Goal: Transaction & Acquisition: Purchase product/service

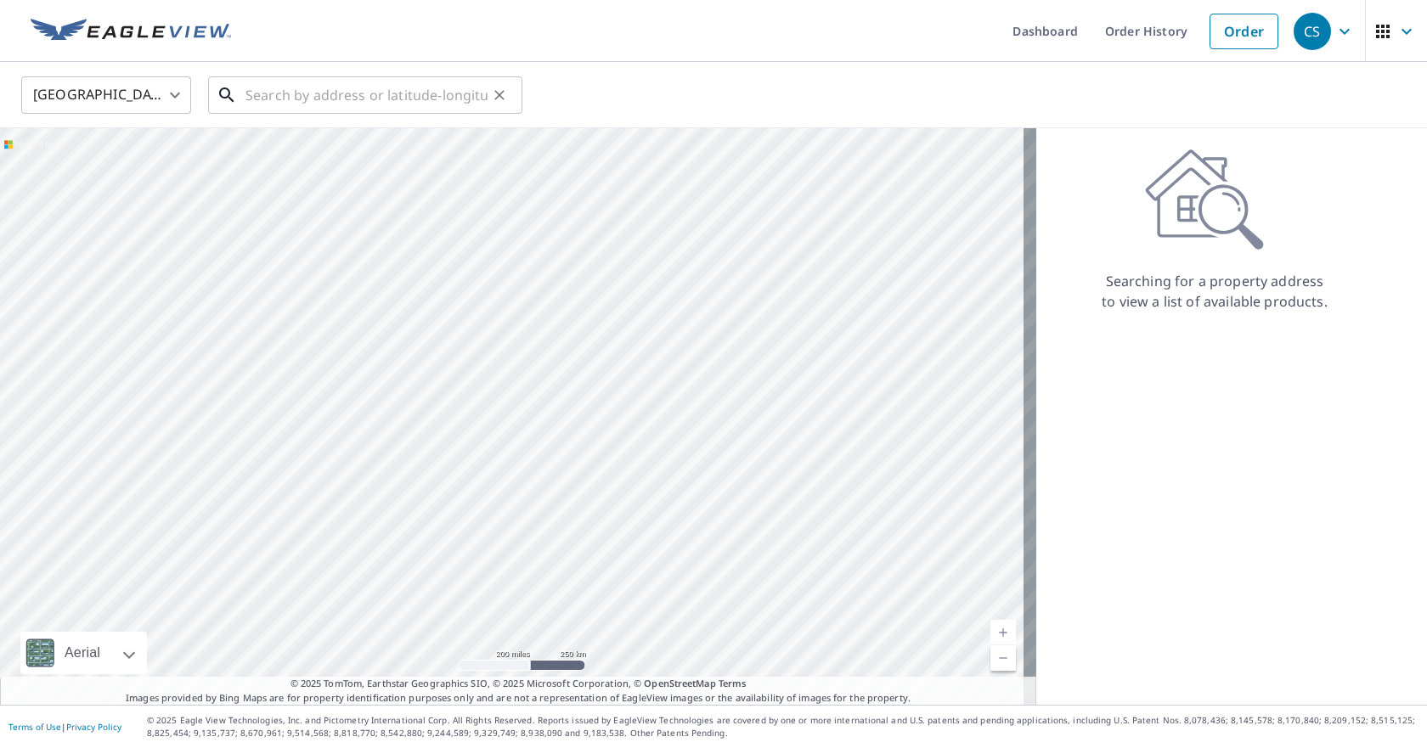
click at [334, 82] on input "text" at bounding box center [366, 95] width 242 height 48
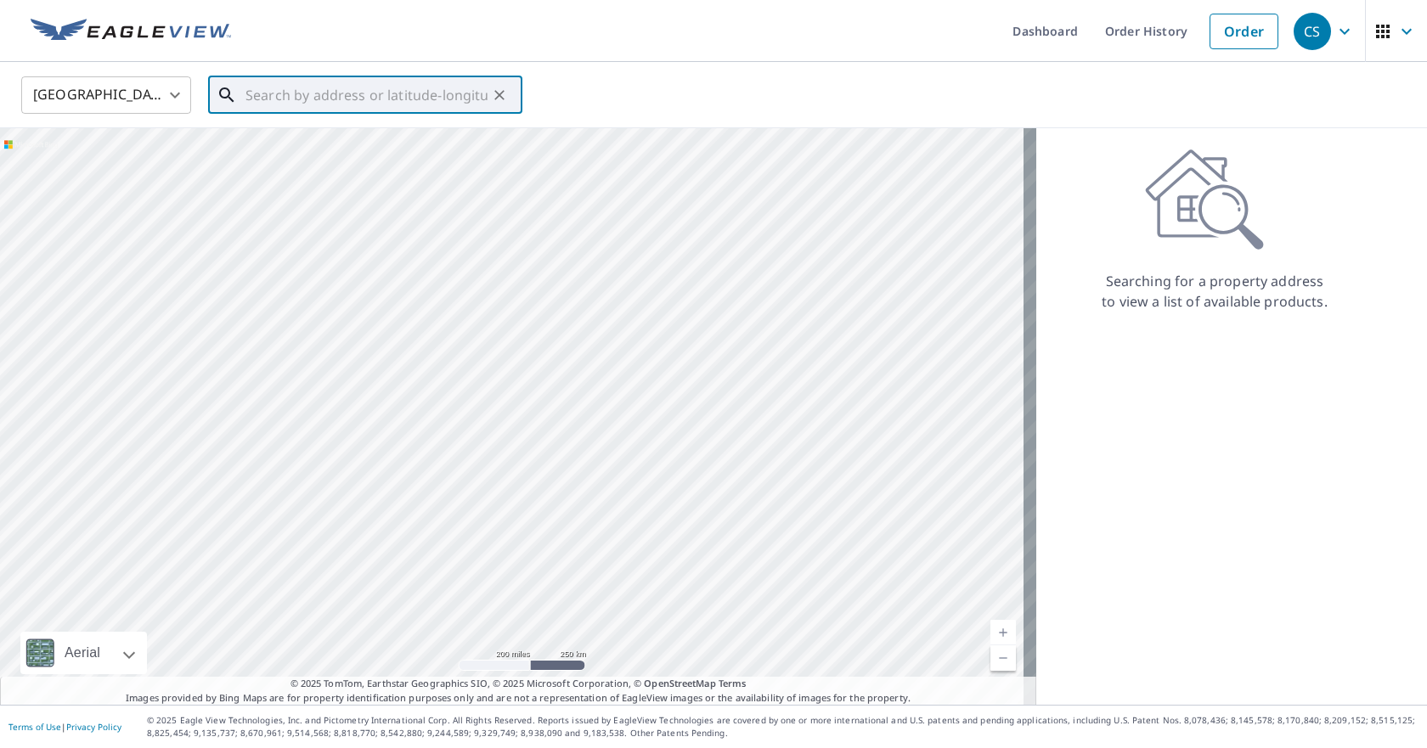
paste input "[STREET_ADDRESS][PERSON_NAME]"
click at [359, 157] on p "Bemidji, MN 56601" at bounding box center [375, 163] width 267 height 17
type input "[STREET_ADDRESS][PERSON_NAME]"
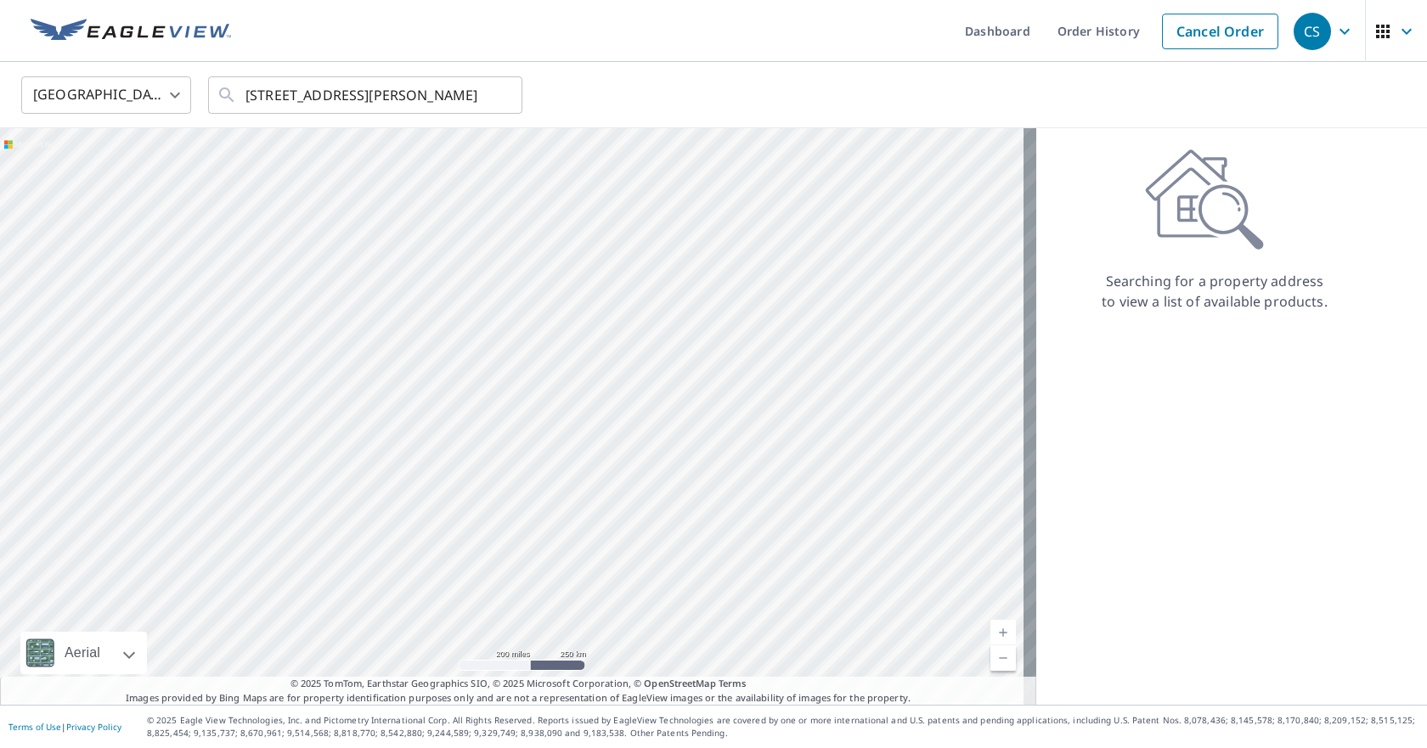
scroll to position [0, 0]
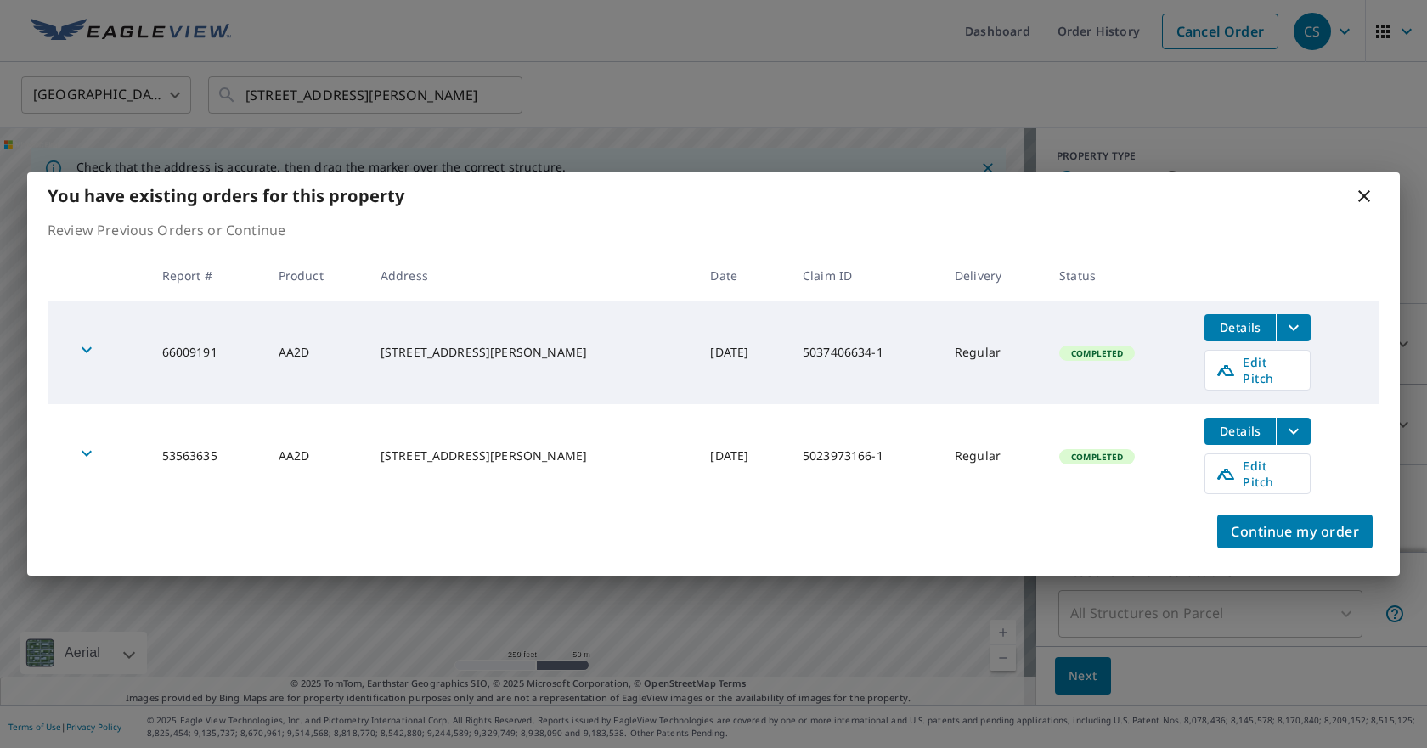
click at [1288, 431] on icon "filesDropdownBtn-53563635" at bounding box center [1293, 431] width 10 height 6
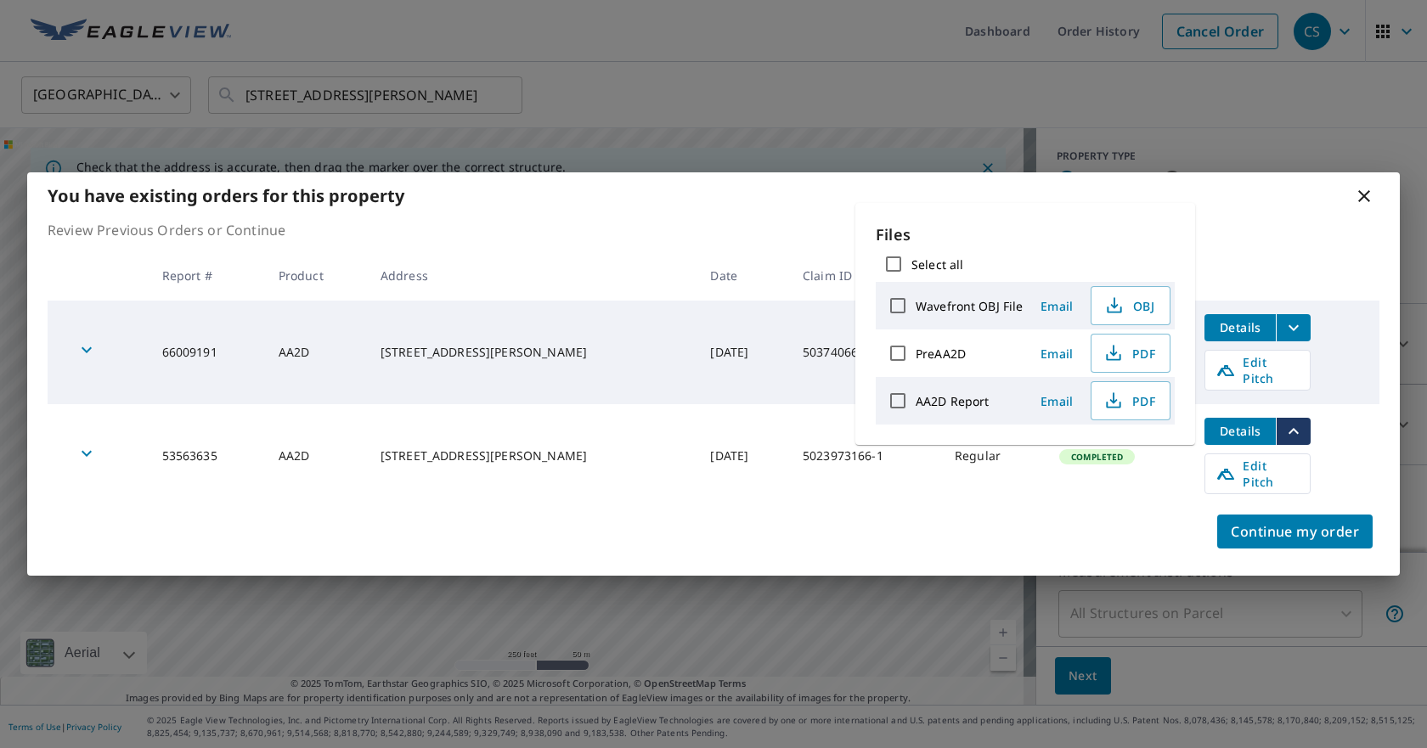
click at [1288, 431] on icon "filesDropdownBtn-53563635" at bounding box center [1293, 431] width 10 height 6
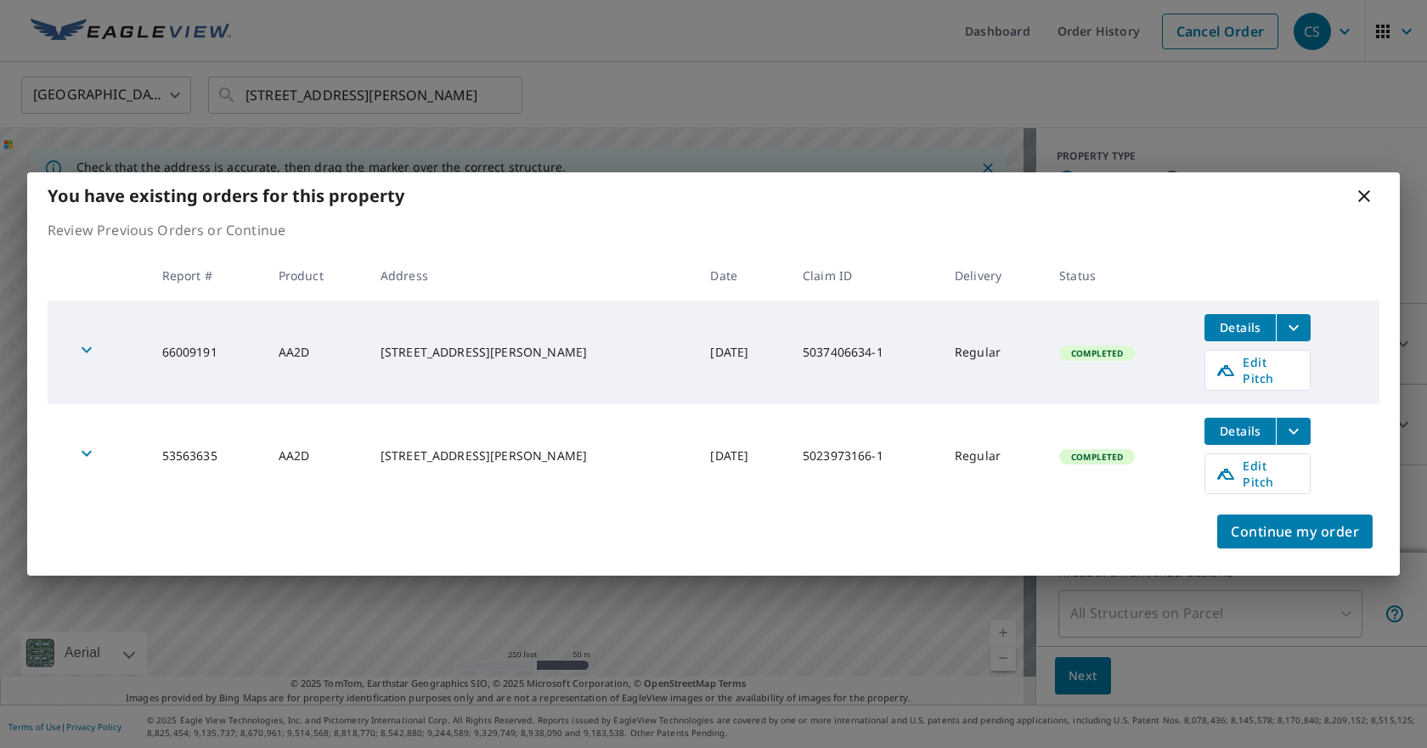
click at [1283, 335] on icon "filesDropdownBtn-66009191" at bounding box center [1293, 328] width 20 height 20
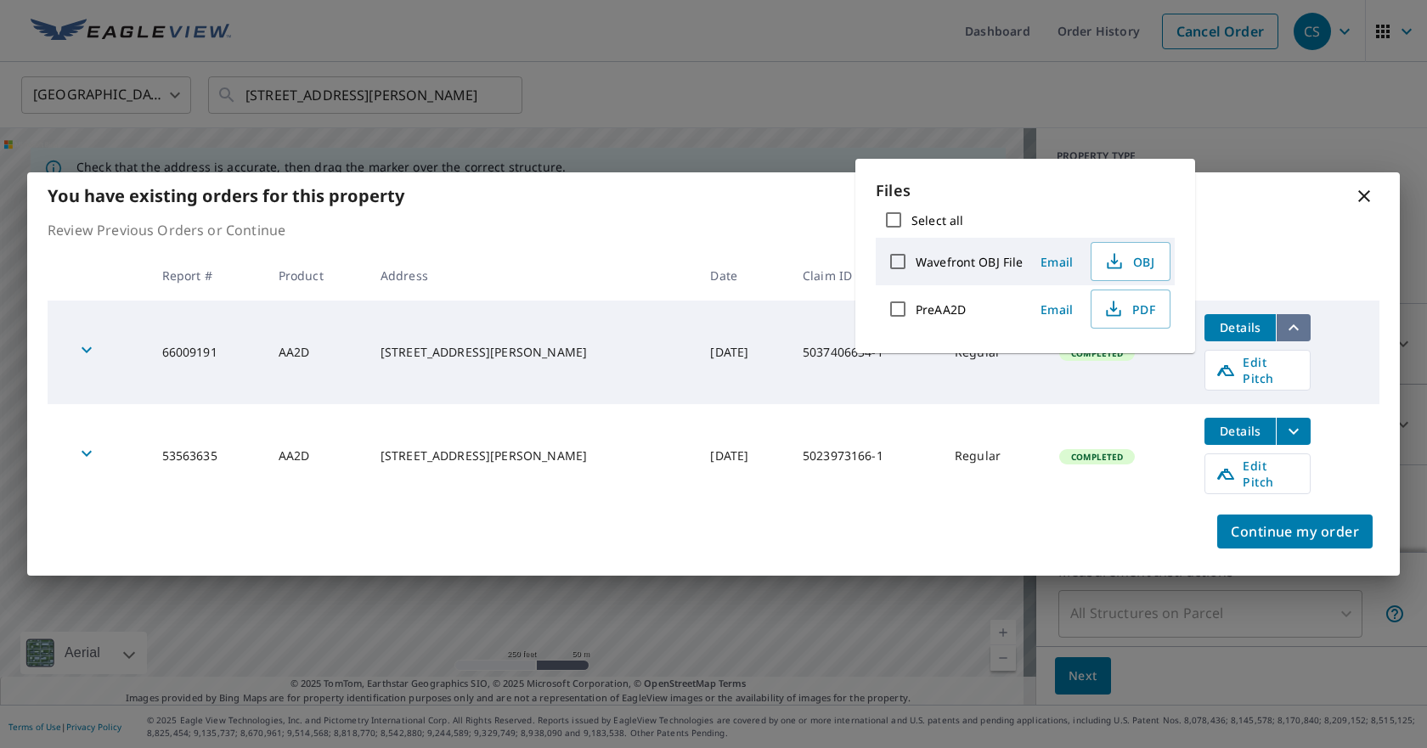
click at [1283, 335] on icon "filesDropdownBtn-66009191" at bounding box center [1293, 328] width 20 height 20
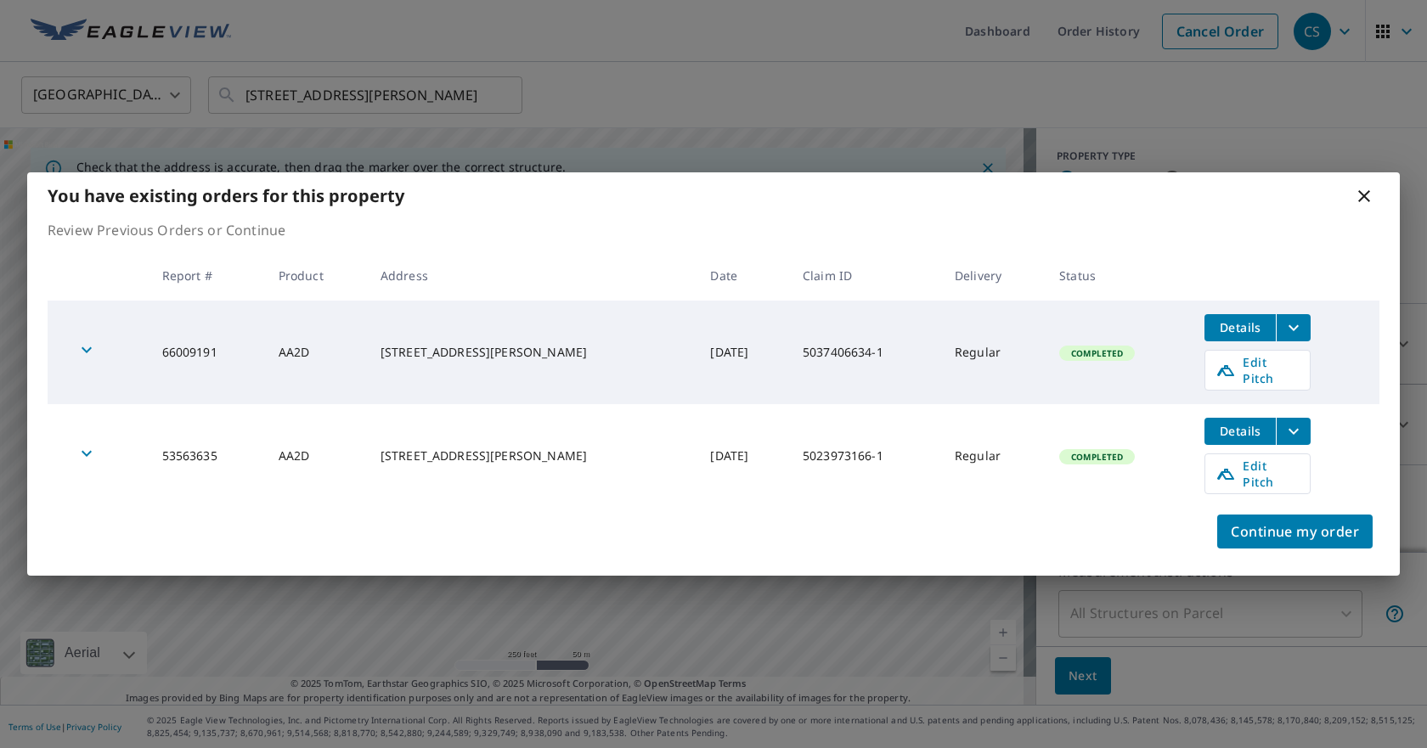
click at [1248, 421] on button "Details" at bounding box center [1239, 431] width 71 height 27
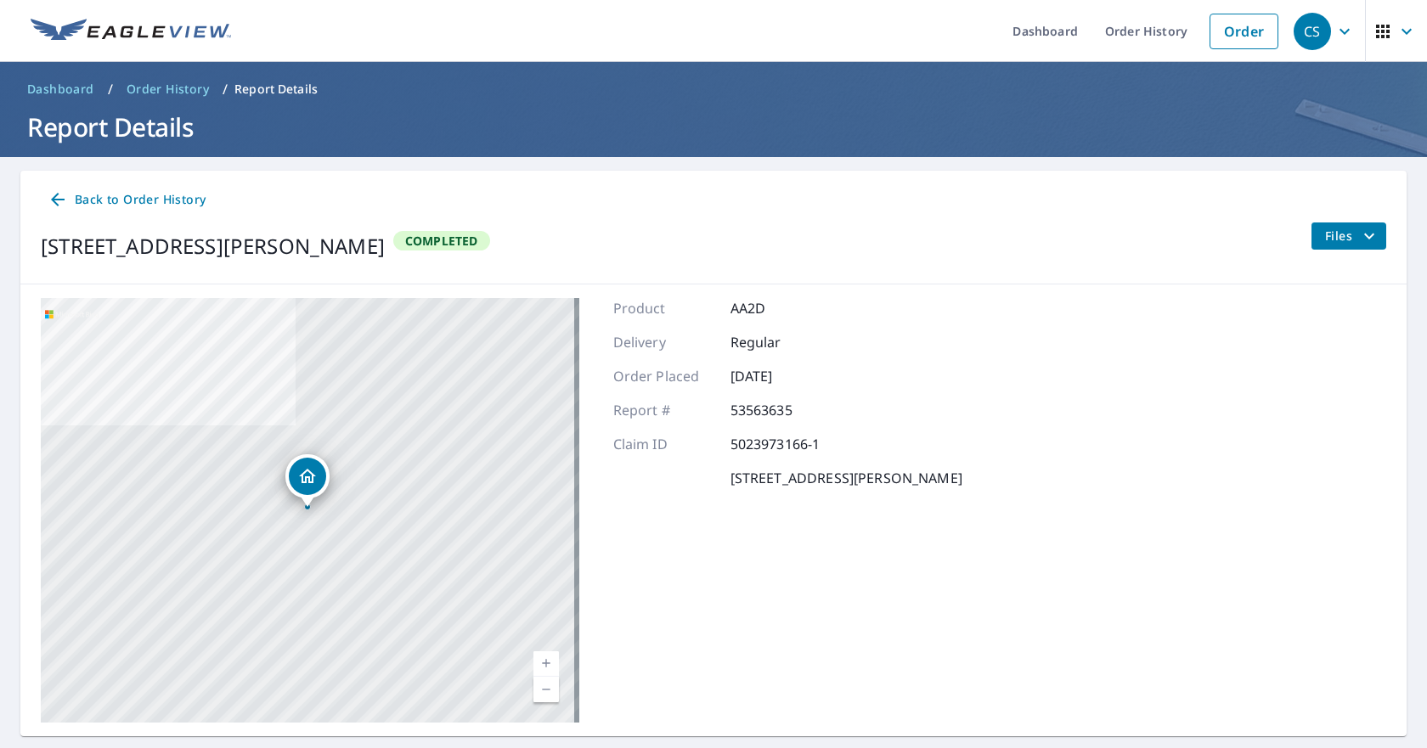
click at [1338, 243] on span "Files" at bounding box center [1352, 236] width 54 height 20
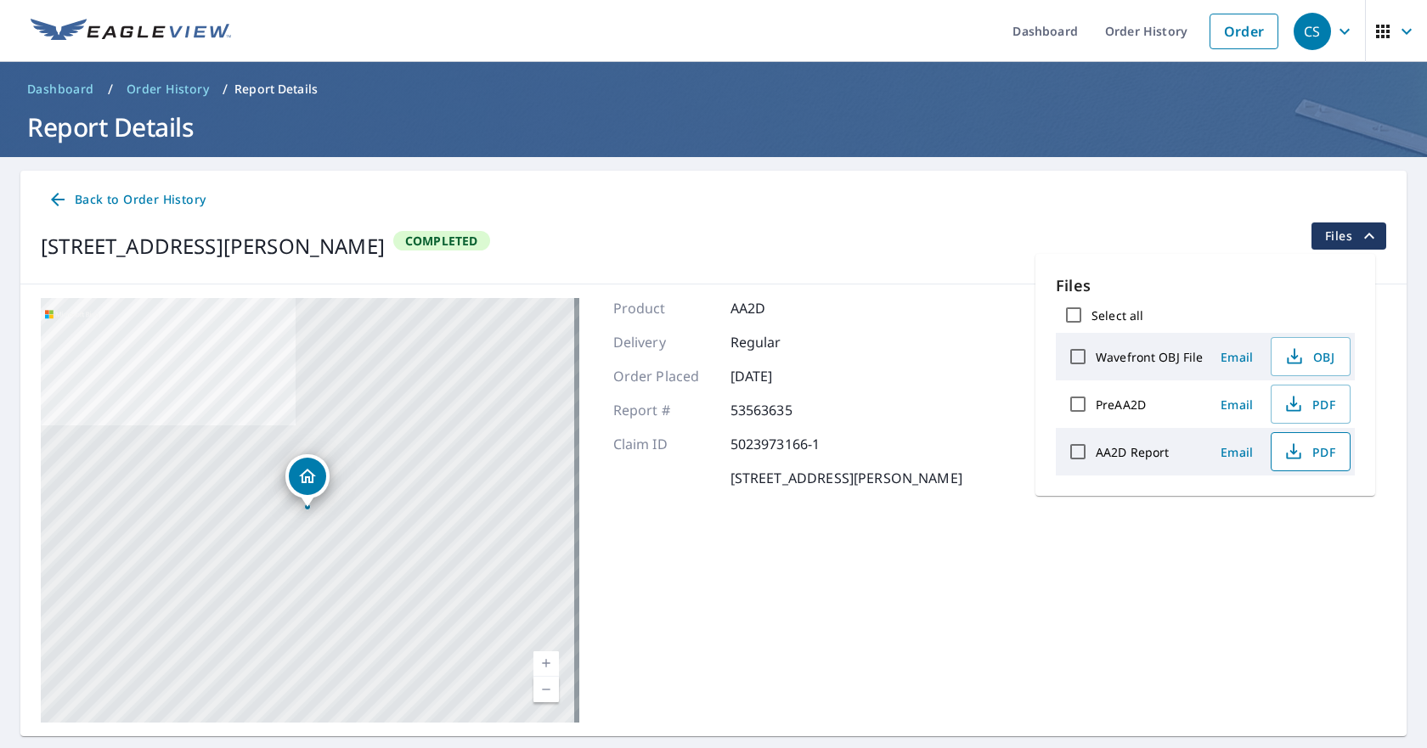
click at [1310, 461] on span "PDF" at bounding box center [1309, 452] width 54 height 20
click at [1309, 362] on span "OBJ" at bounding box center [1309, 357] width 54 height 20
click at [91, 198] on span "Back to Order History" at bounding box center [127, 199] width 158 height 21
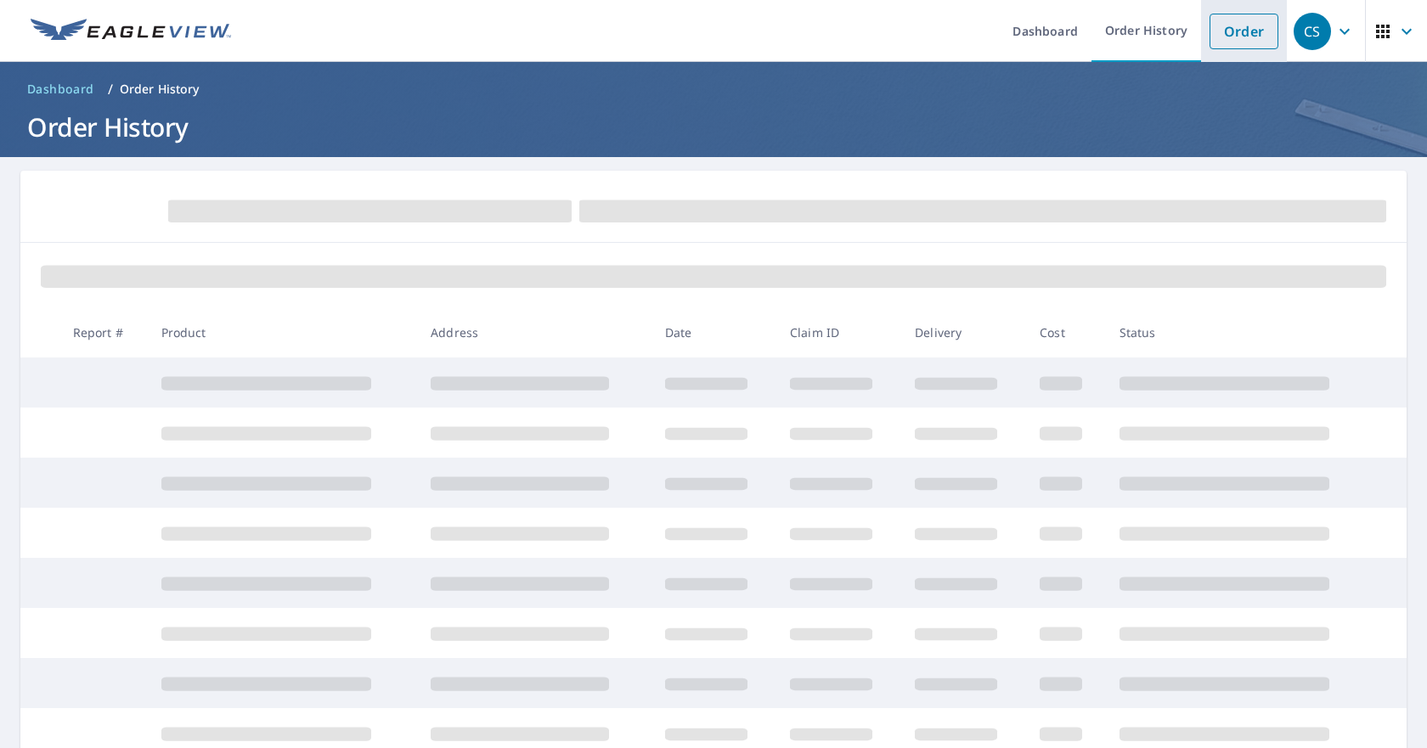
click at [1211, 42] on link "Order" at bounding box center [1243, 32] width 69 height 36
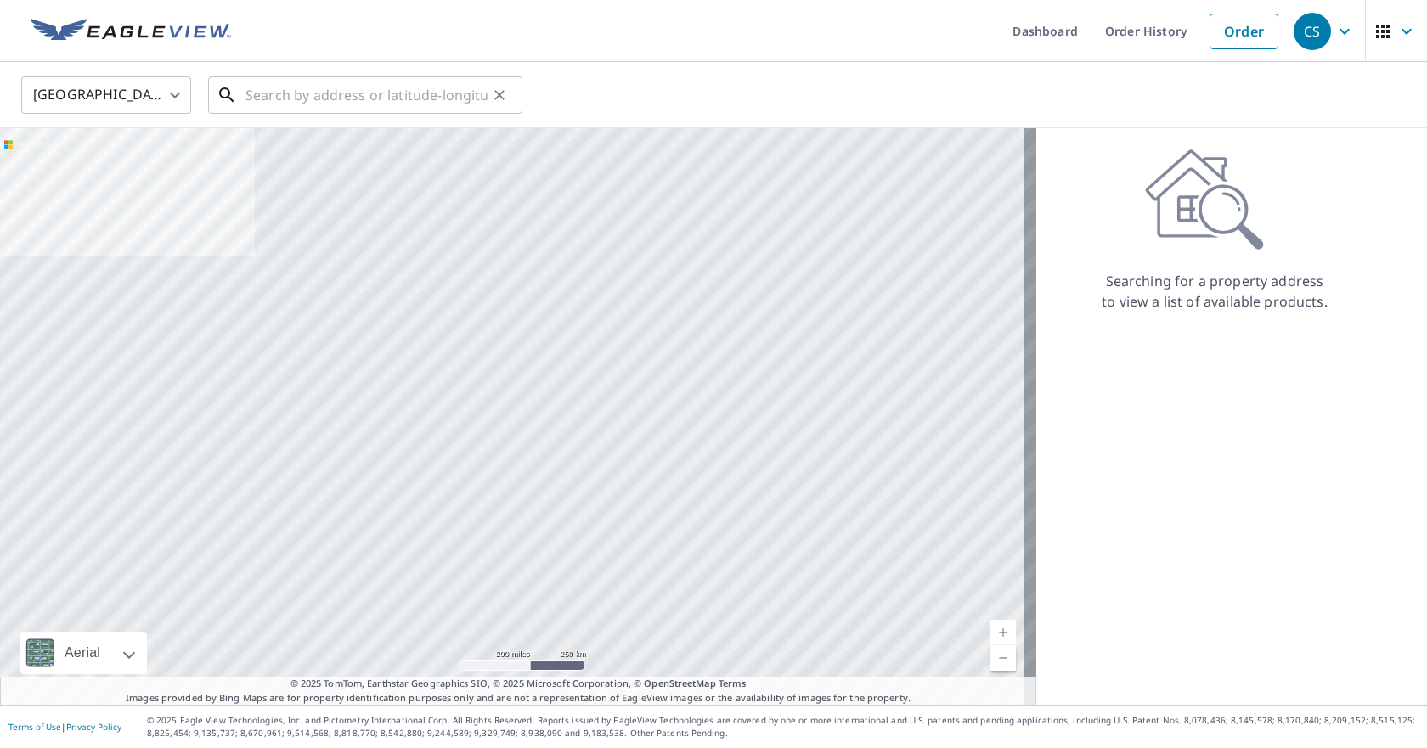
click at [255, 92] on input "text" at bounding box center [366, 95] width 242 height 48
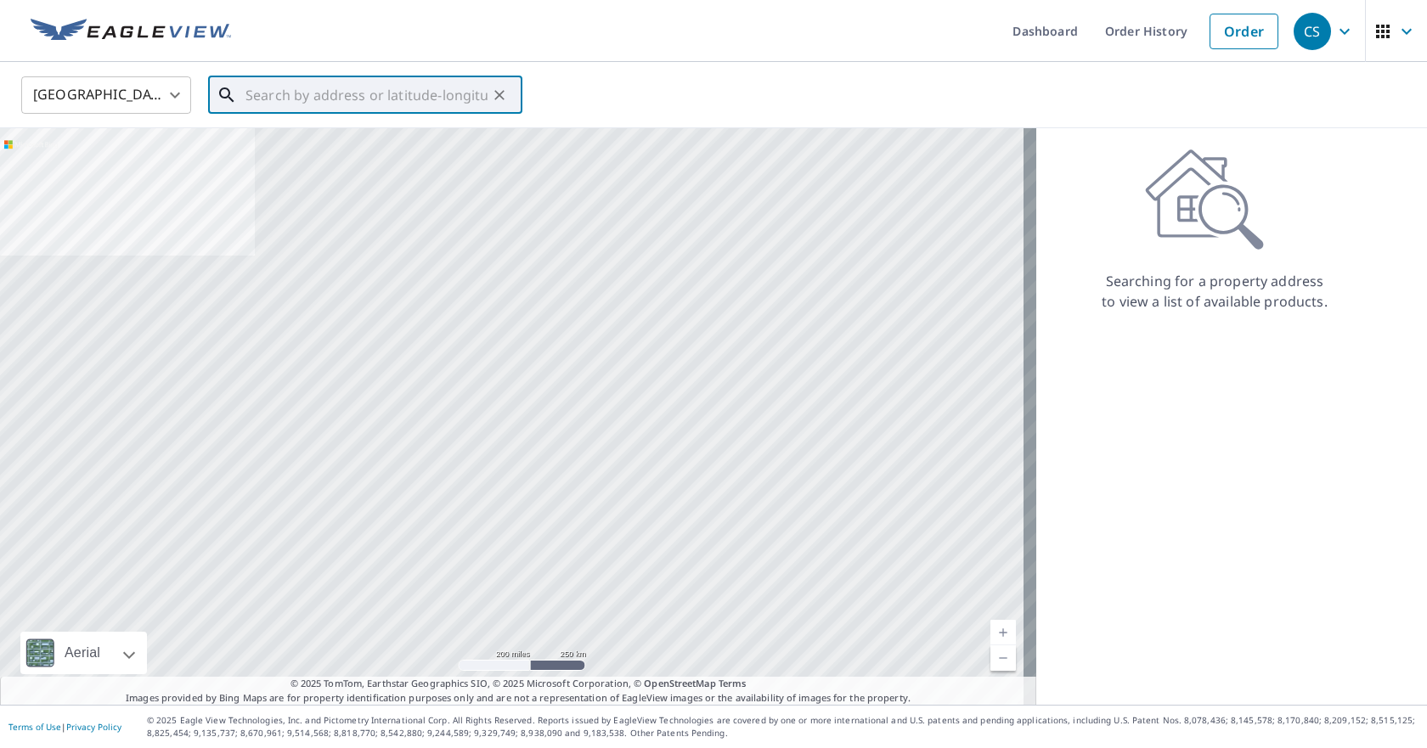
paste input "[STREET_ADDRESS][PERSON_NAME]"
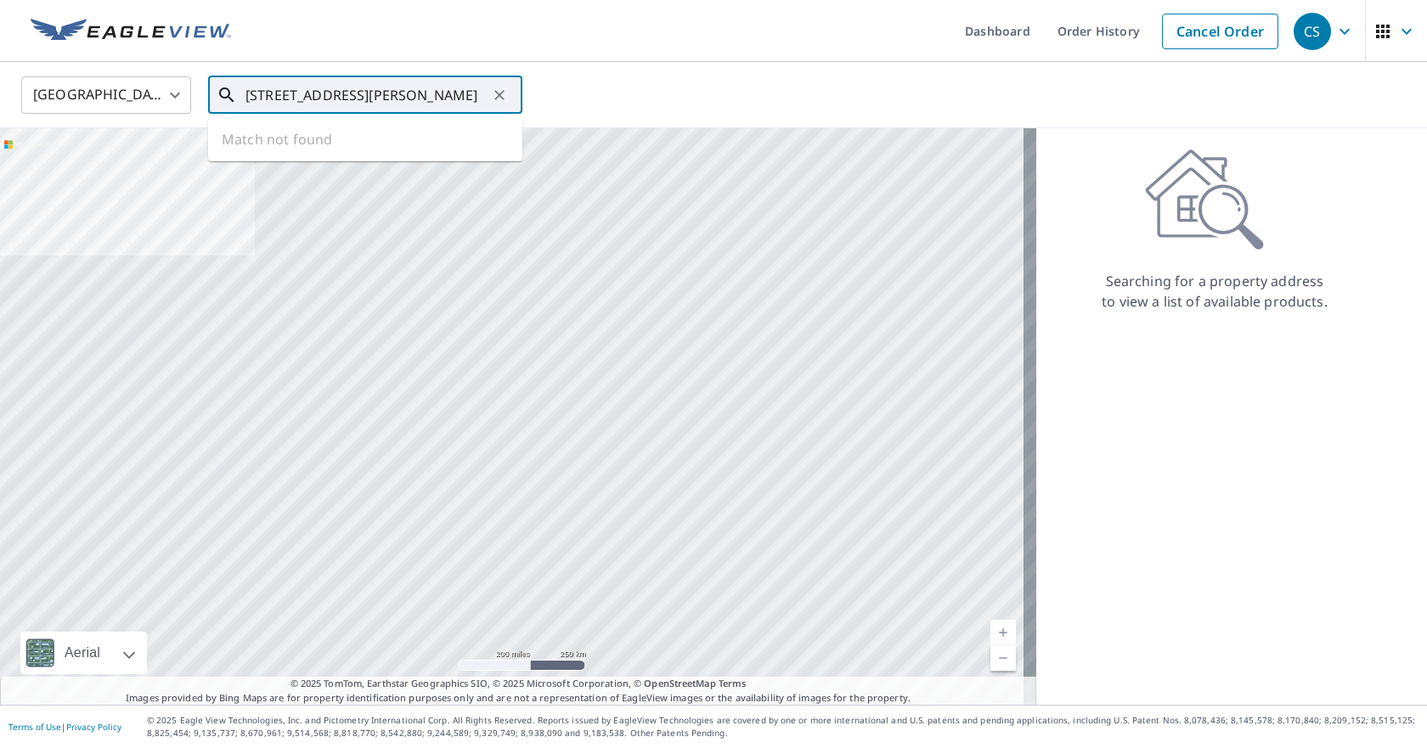
scroll to position [0, 40]
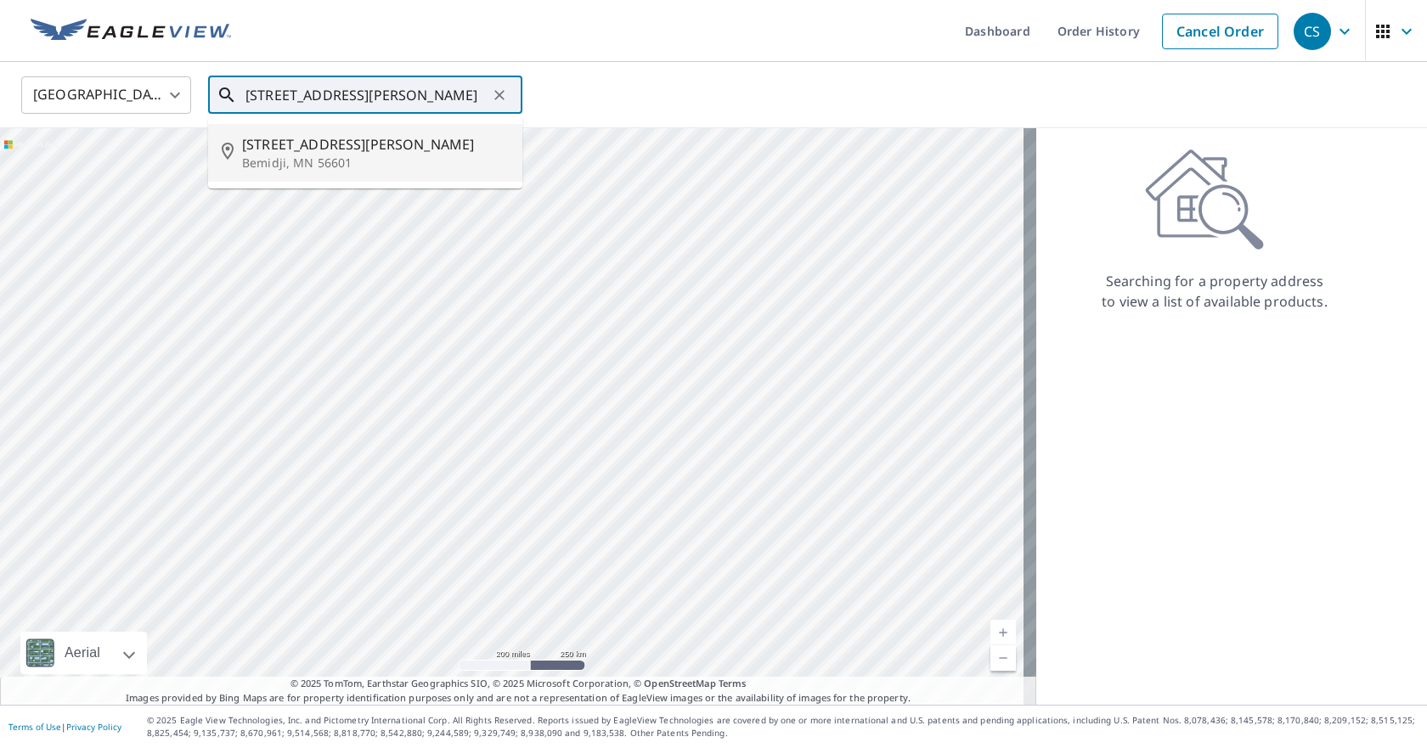
click at [307, 159] on p "Bemidji, MN 56601" at bounding box center [375, 163] width 267 height 17
type input "[STREET_ADDRESS][PERSON_NAME]"
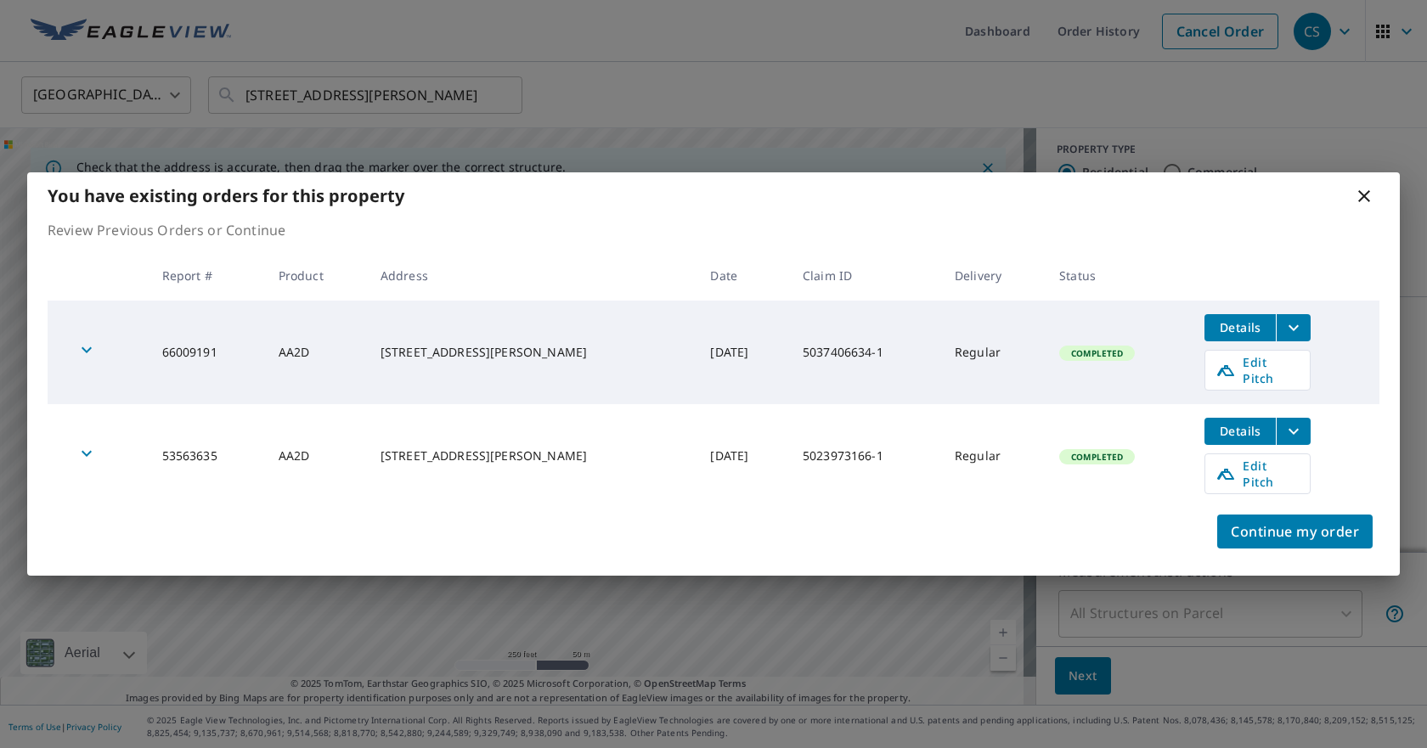
scroll to position [0, 0]
click at [1356, 527] on span "Continue my order" at bounding box center [1295, 532] width 128 height 24
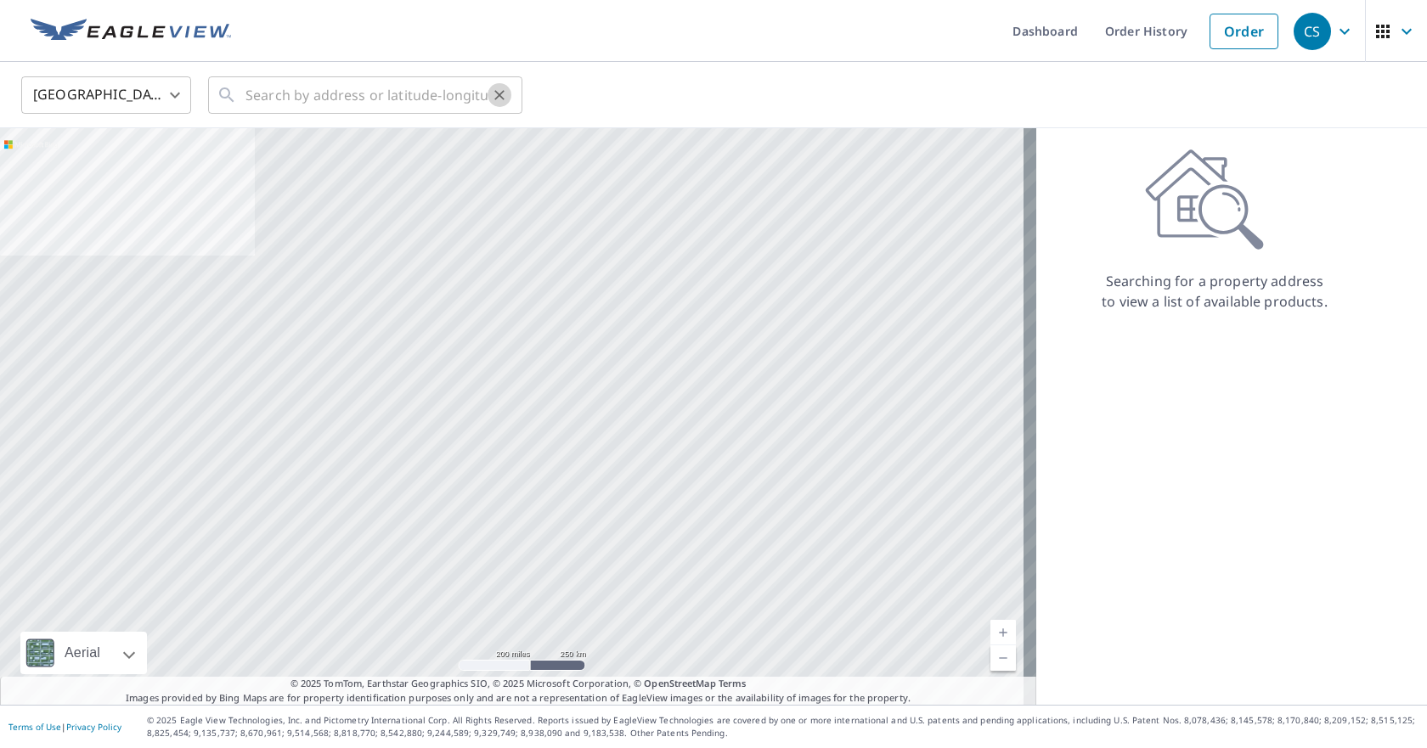
click at [494, 104] on button "Clear" at bounding box center [500, 95] width 24 height 24
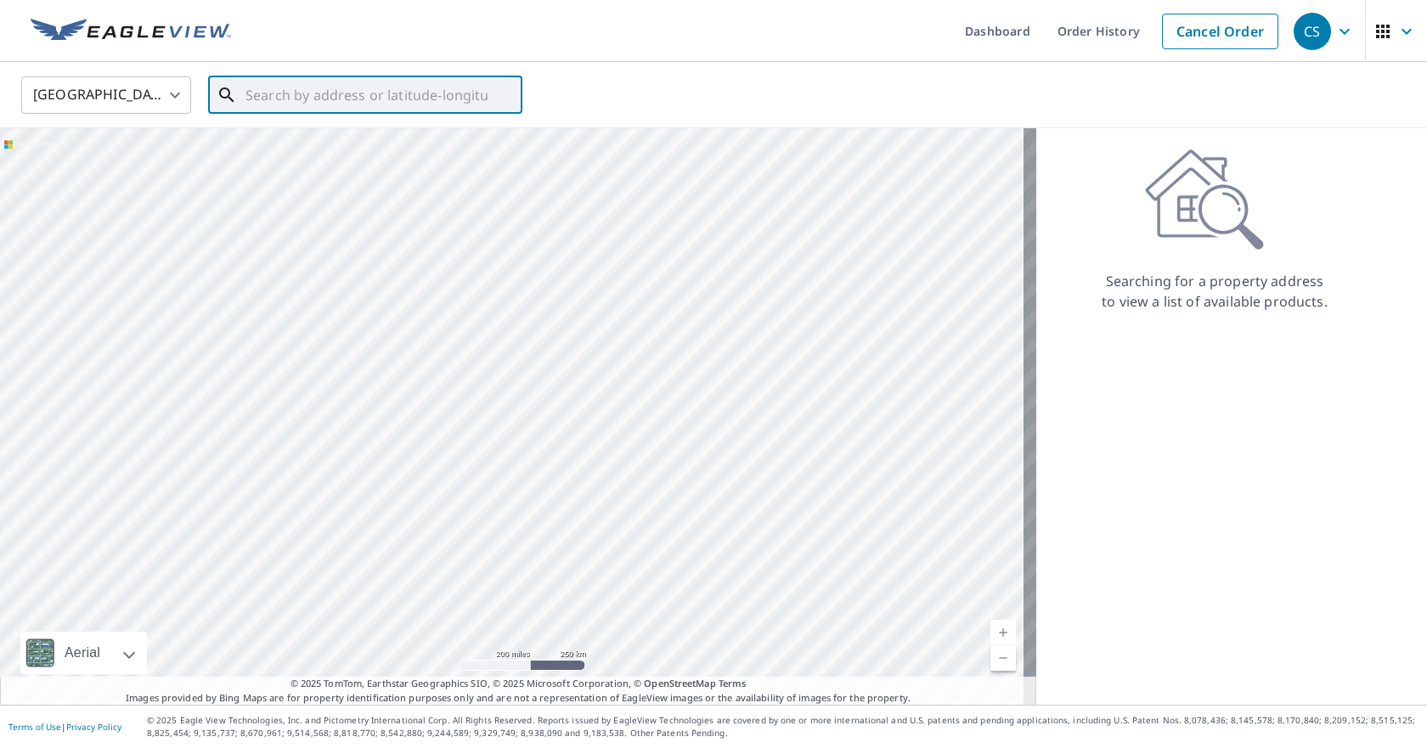
click at [430, 94] on input "text" at bounding box center [366, 95] width 242 height 48
paste input "[STREET_ADDRESS][PERSON_NAME]"
type input "[STREET_ADDRESS][PERSON_NAME]"
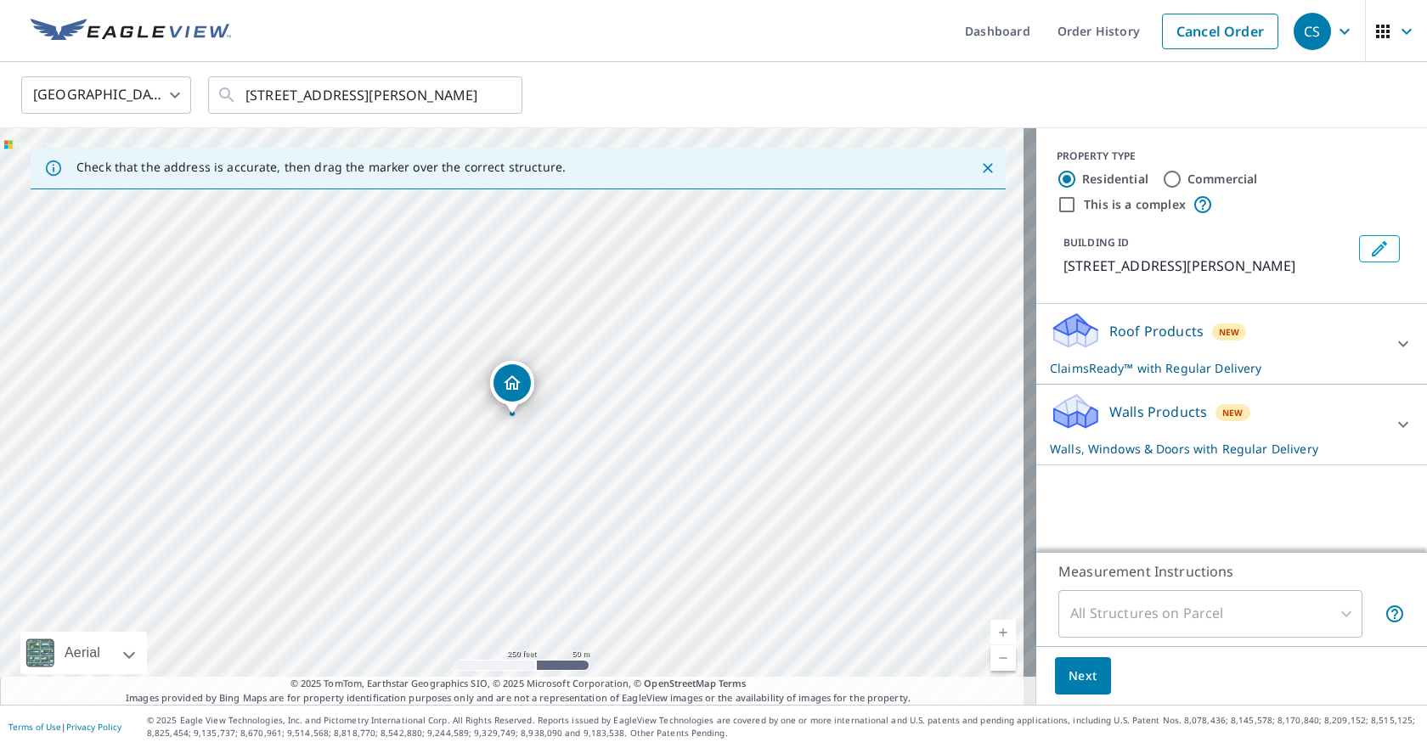
scroll to position [0, 0]
click at [1393, 419] on icon at bounding box center [1403, 424] width 20 height 20
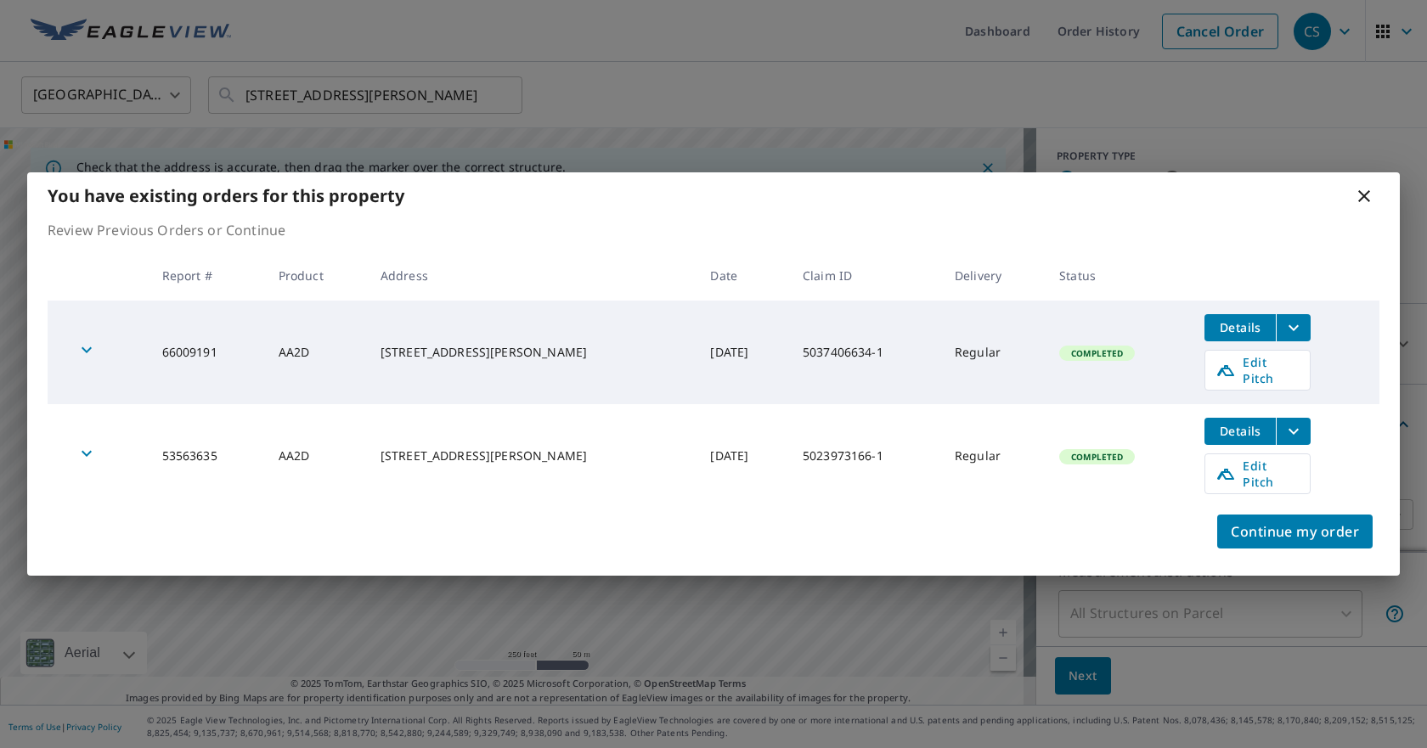
click at [1363, 202] on icon at bounding box center [1364, 196] width 12 height 12
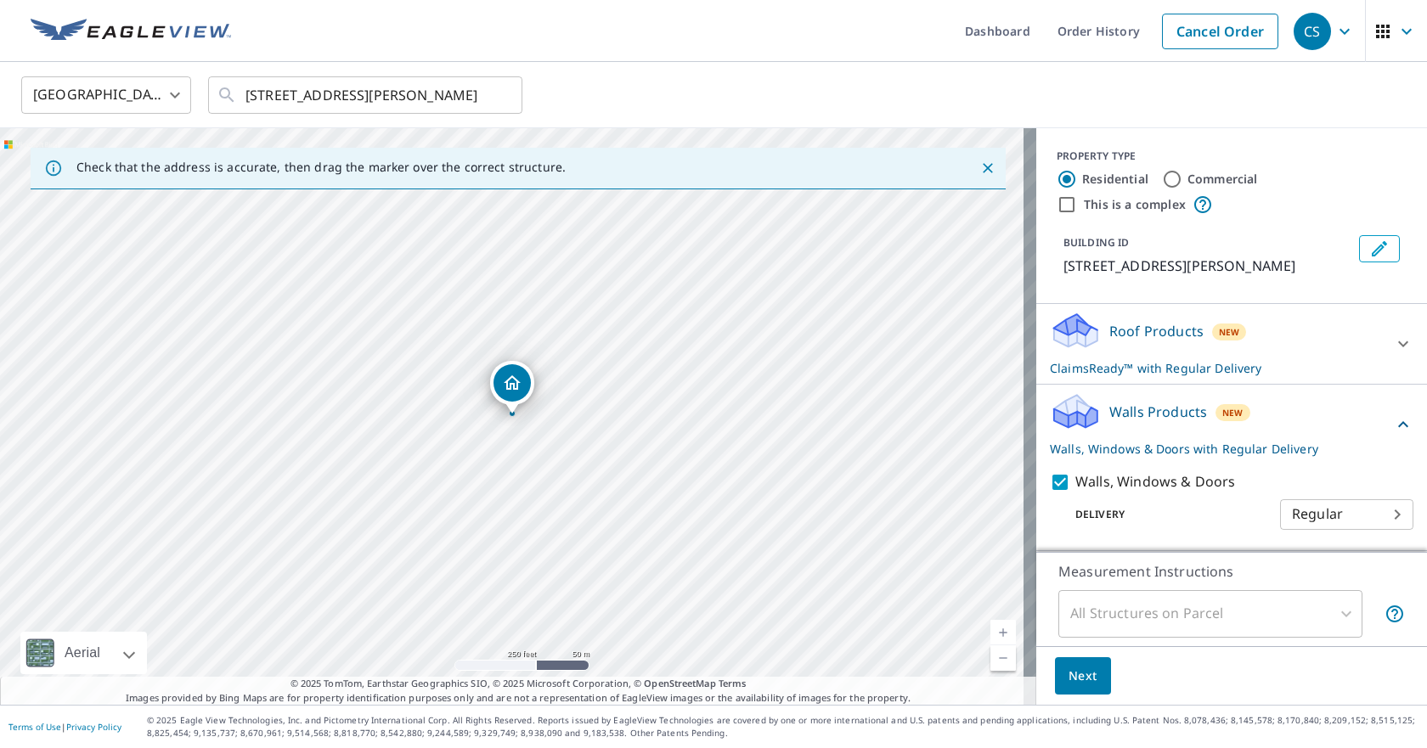
click at [1322, 517] on body "CS CS Dashboard Order History Cancel Order CS United States [GEOGRAPHIC_DATA] ​…" at bounding box center [713, 374] width 1427 height 748
click at [1322, 517] on ul "Regular" at bounding box center [1333, 513] width 133 height 44
click at [1226, 500] on div at bounding box center [713, 374] width 1427 height 748
click at [1078, 683] on span "Next" at bounding box center [1082, 676] width 29 height 21
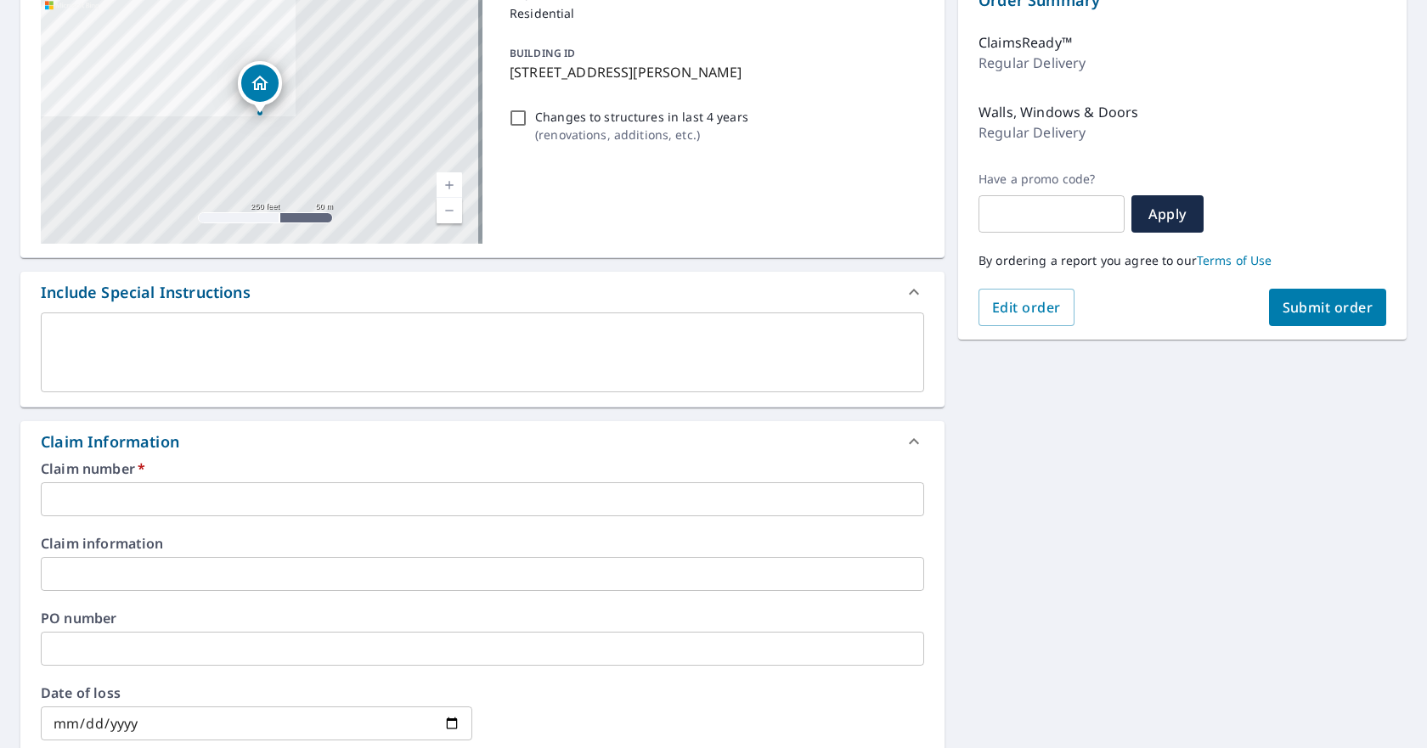
scroll to position [255, 0]
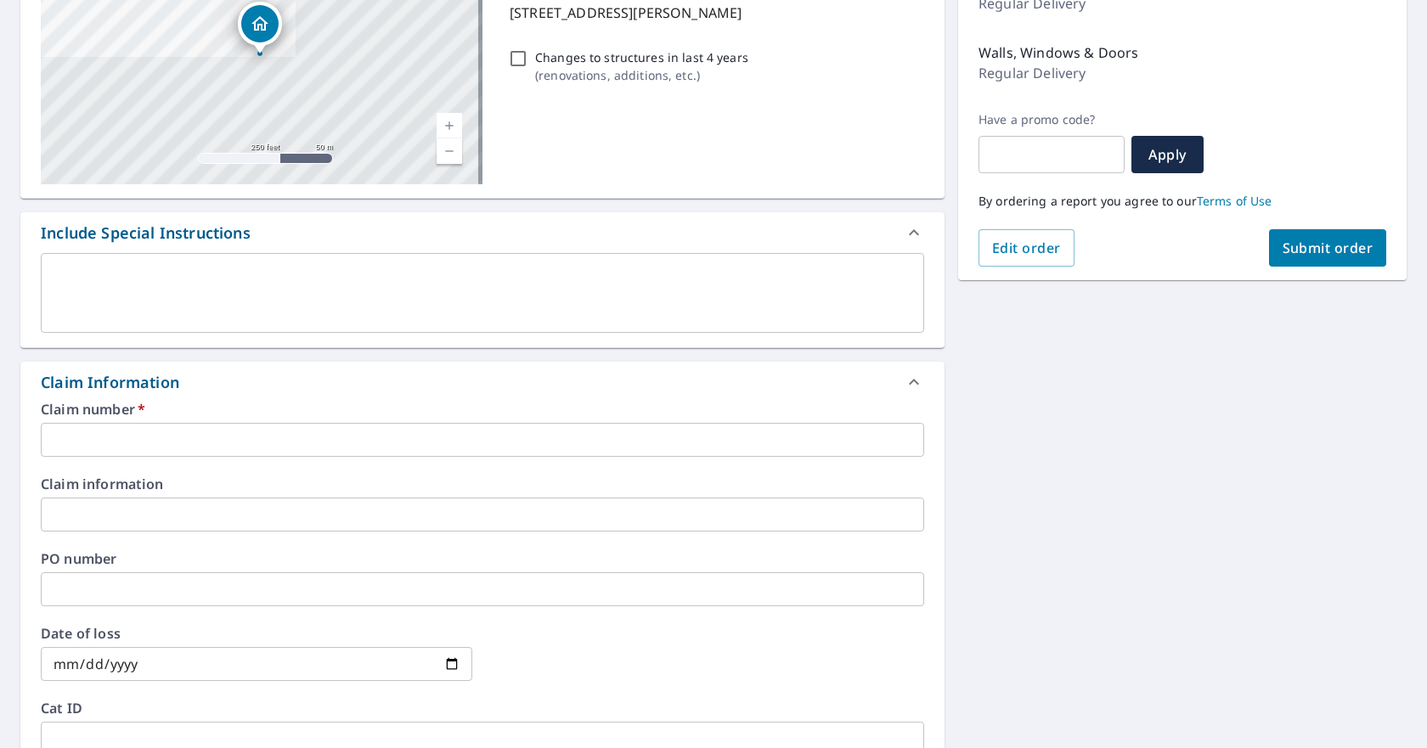
click at [178, 427] on input "text" at bounding box center [482, 440] width 883 height 34
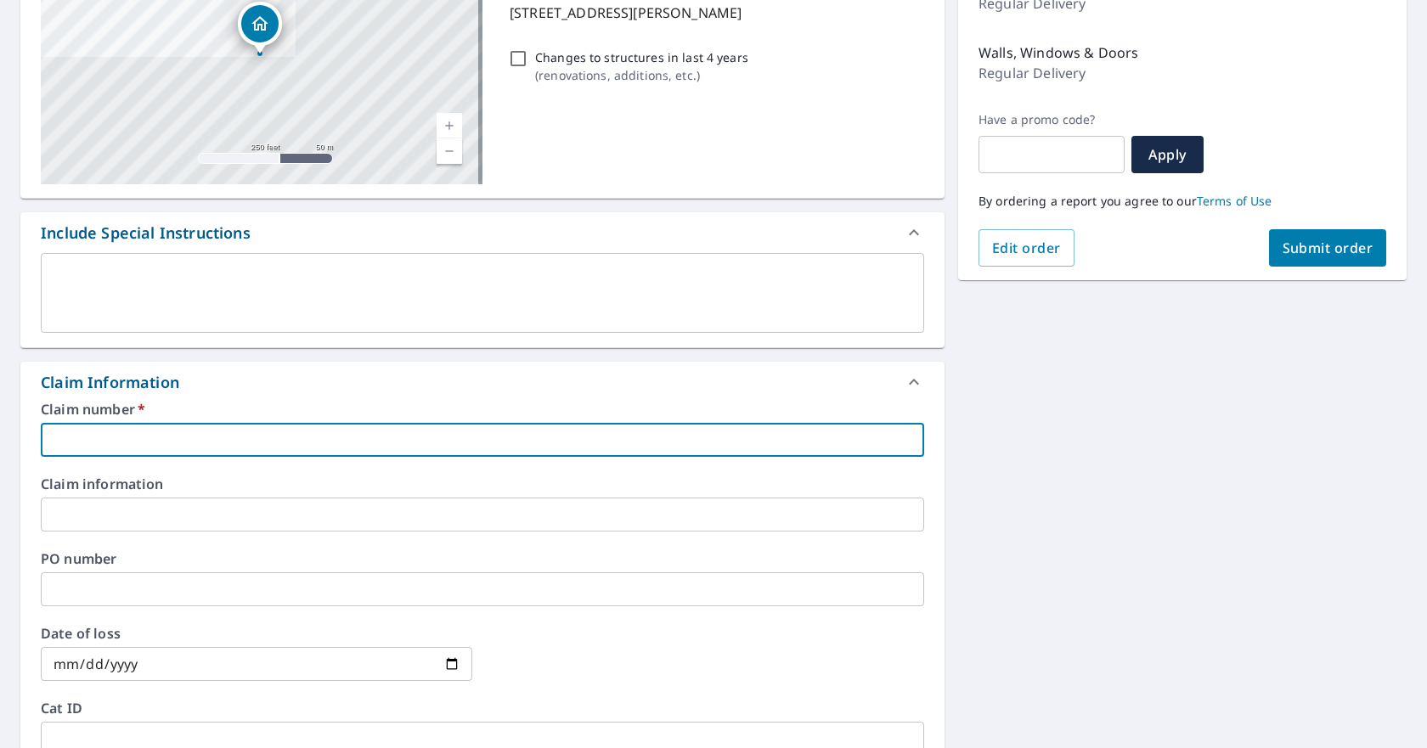
paste input "5037406634-1"
type input "5037406634-1"
click at [199, 519] on input "text" at bounding box center [482, 515] width 883 height 34
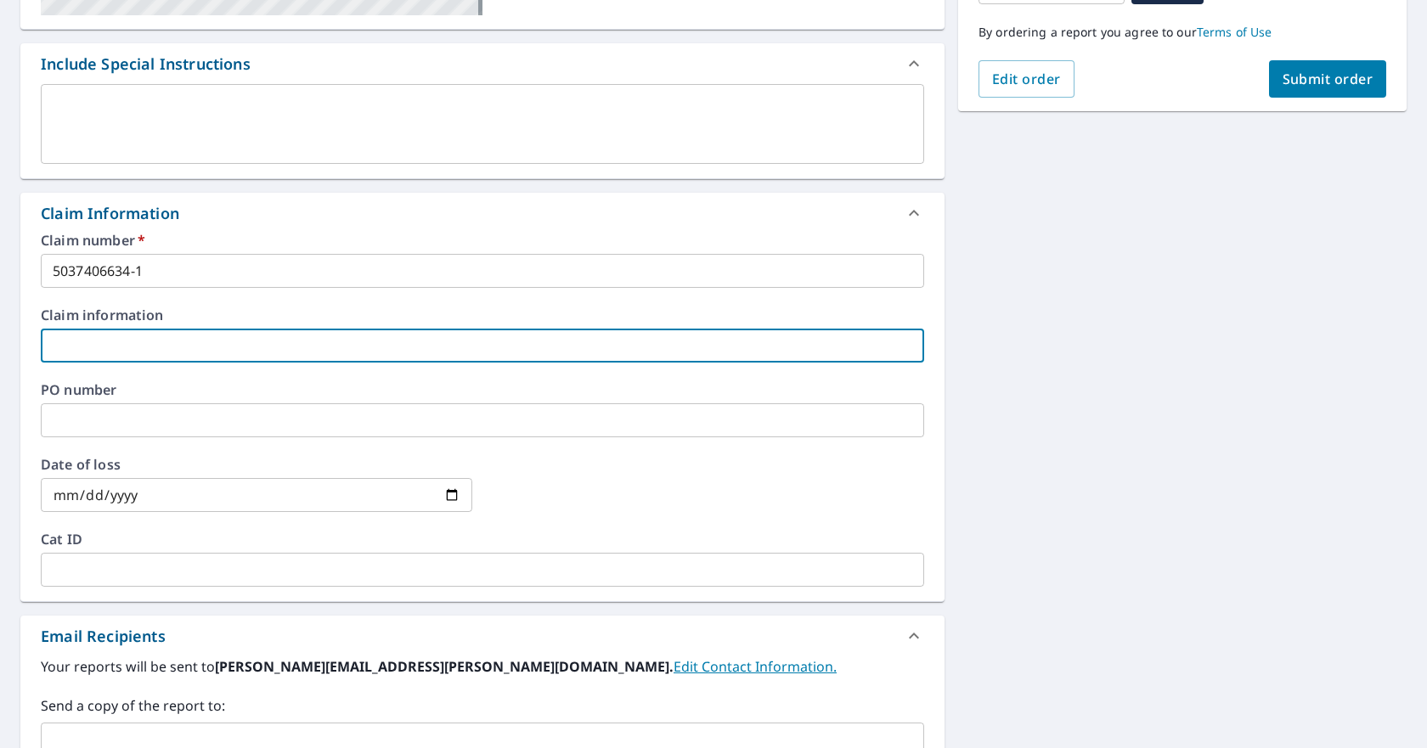
scroll to position [425, 0]
click at [161, 499] on input "date" at bounding box center [256, 494] width 431 height 34
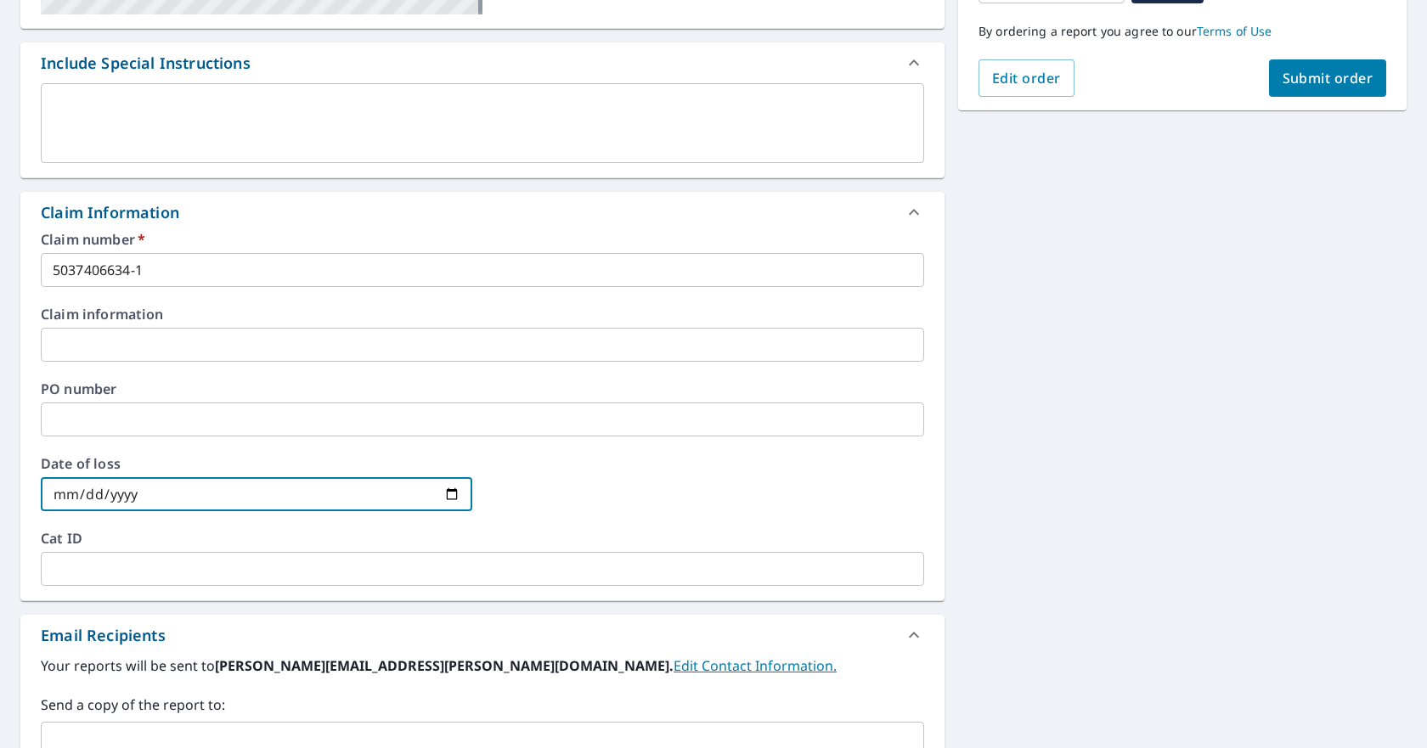
drag, startPoint x: 195, startPoint y: 499, endPoint x: 110, endPoint y: 492, distance: 85.2
click at [97, 497] on input "date" at bounding box center [256, 494] width 431 height 34
click at [159, 491] on input "date" at bounding box center [256, 494] width 431 height 34
click at [134, 493] on input "date" at bounding box center [256, 494] width 431 height 34
click at [132, 494] on input "date" at bounding box center [256, 494] width 431 height 34
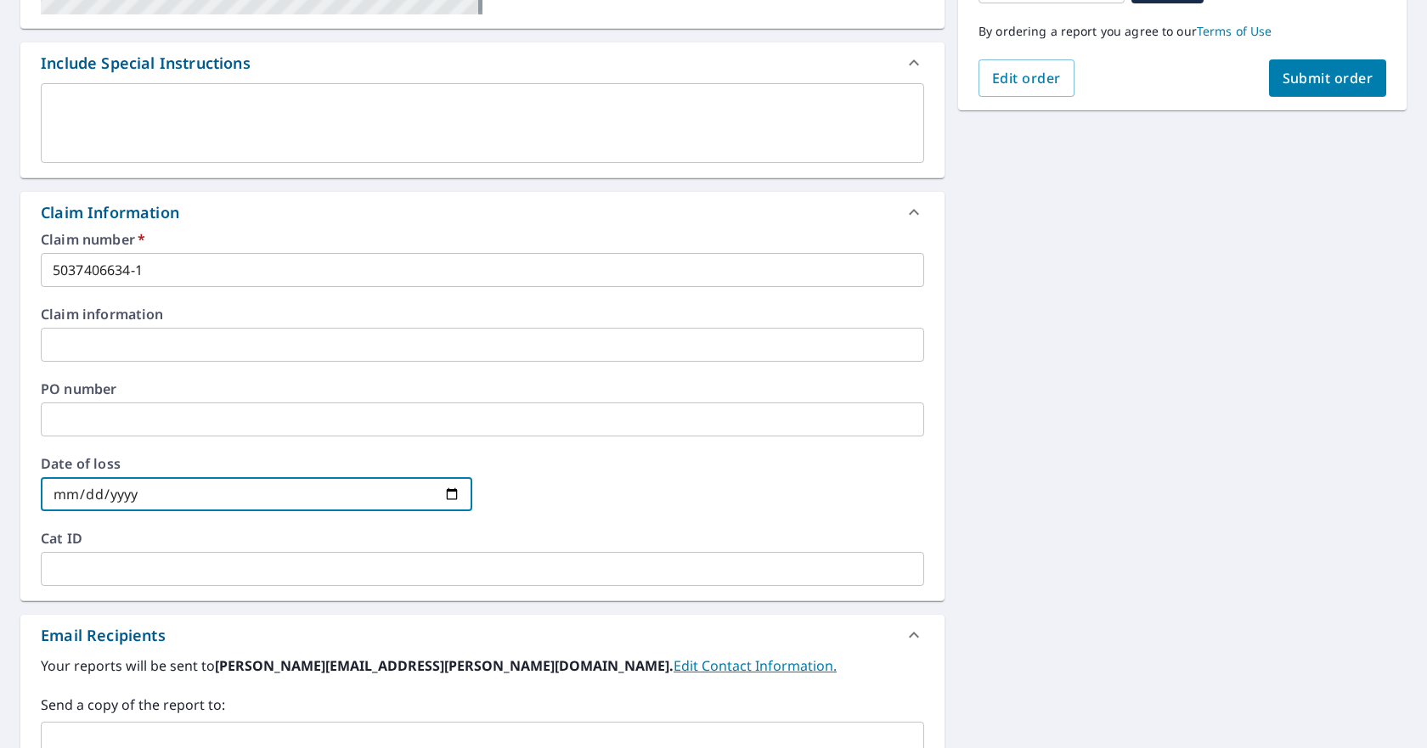
click at [79, 494] on input "date" at bounding box center [256, 494] width 431 height 34
click at [48, 495] on input "date" at bounding box center [256, 494] width 431 height 34
type input "[DATE]"
click at [218, 530] on div "Date of loss [DATE] ​" at bounding box center [482, 494] width 883 height 75
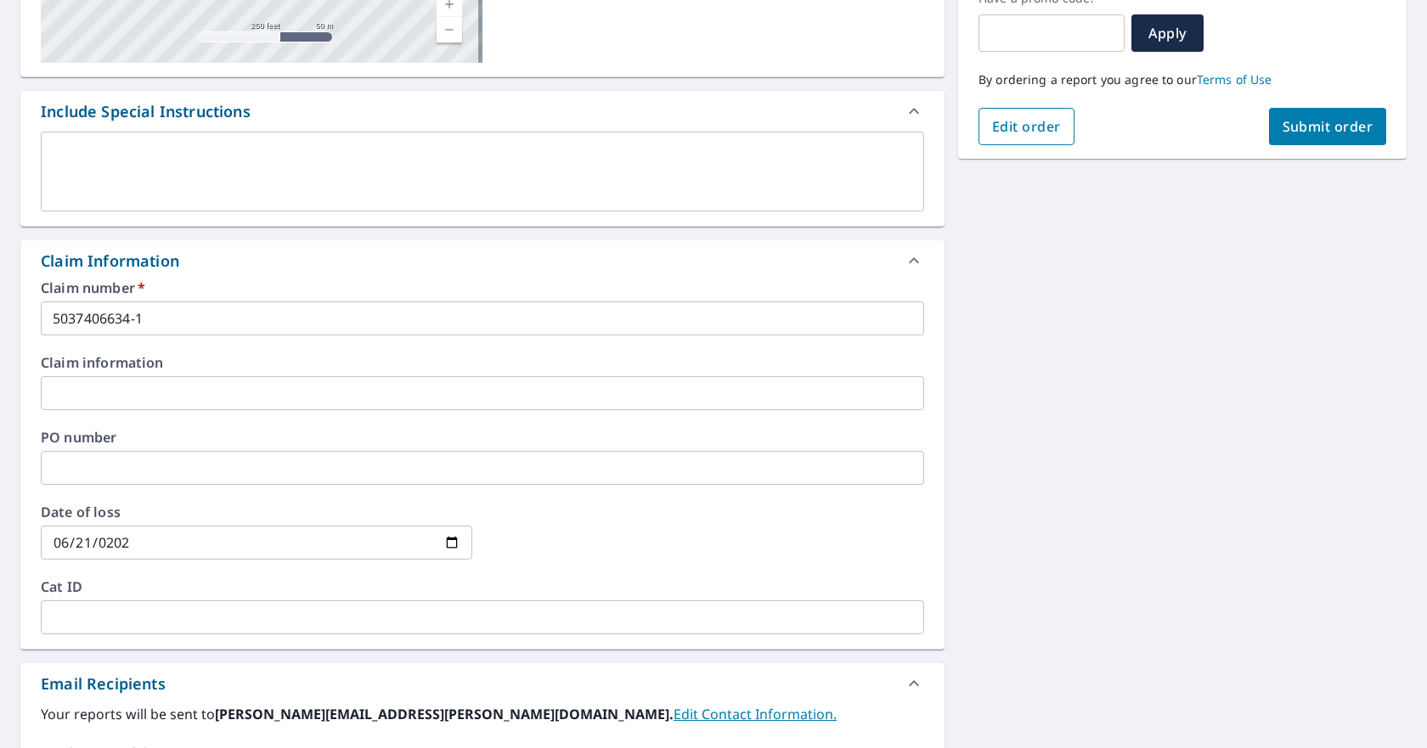
scroll to position [189, 0]
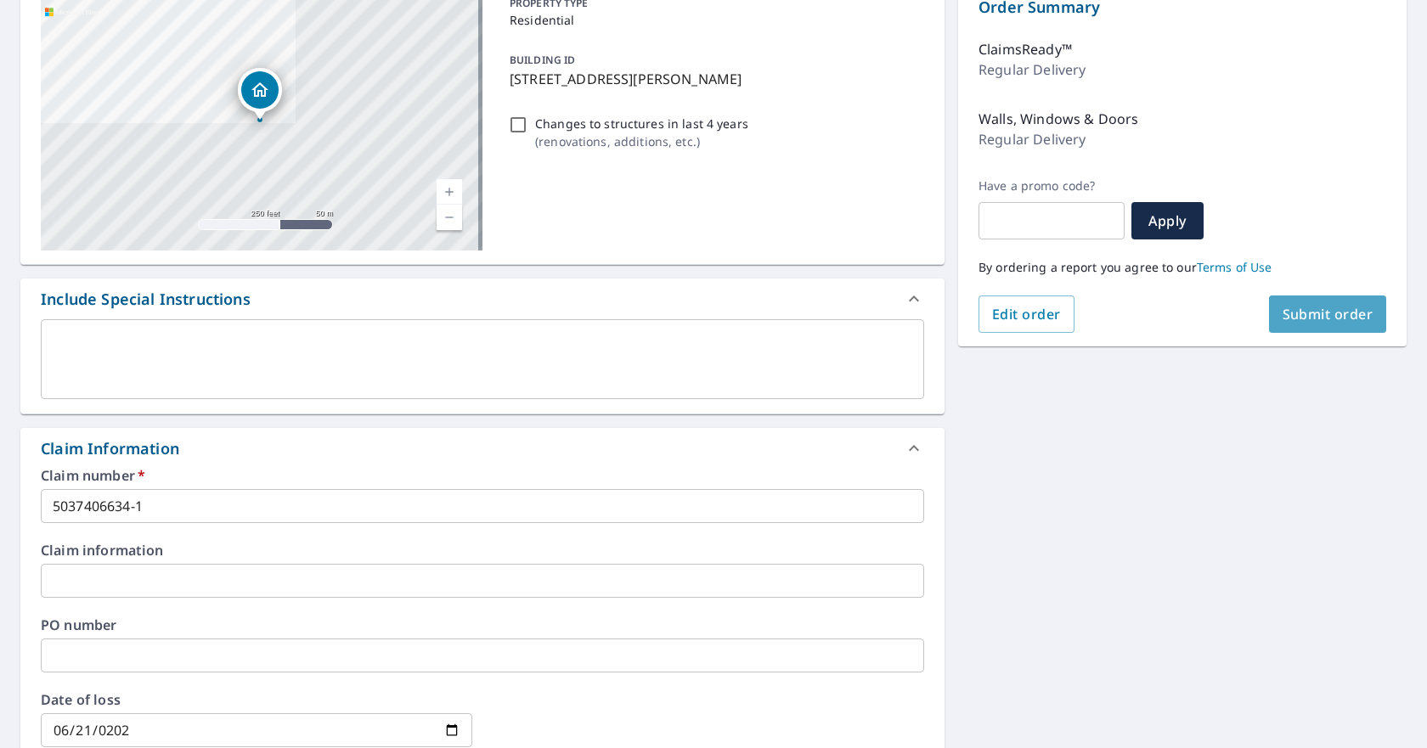
click at [1294, 318] on span "Submit order" at bounding box center [1328, 314] width 91 height 19
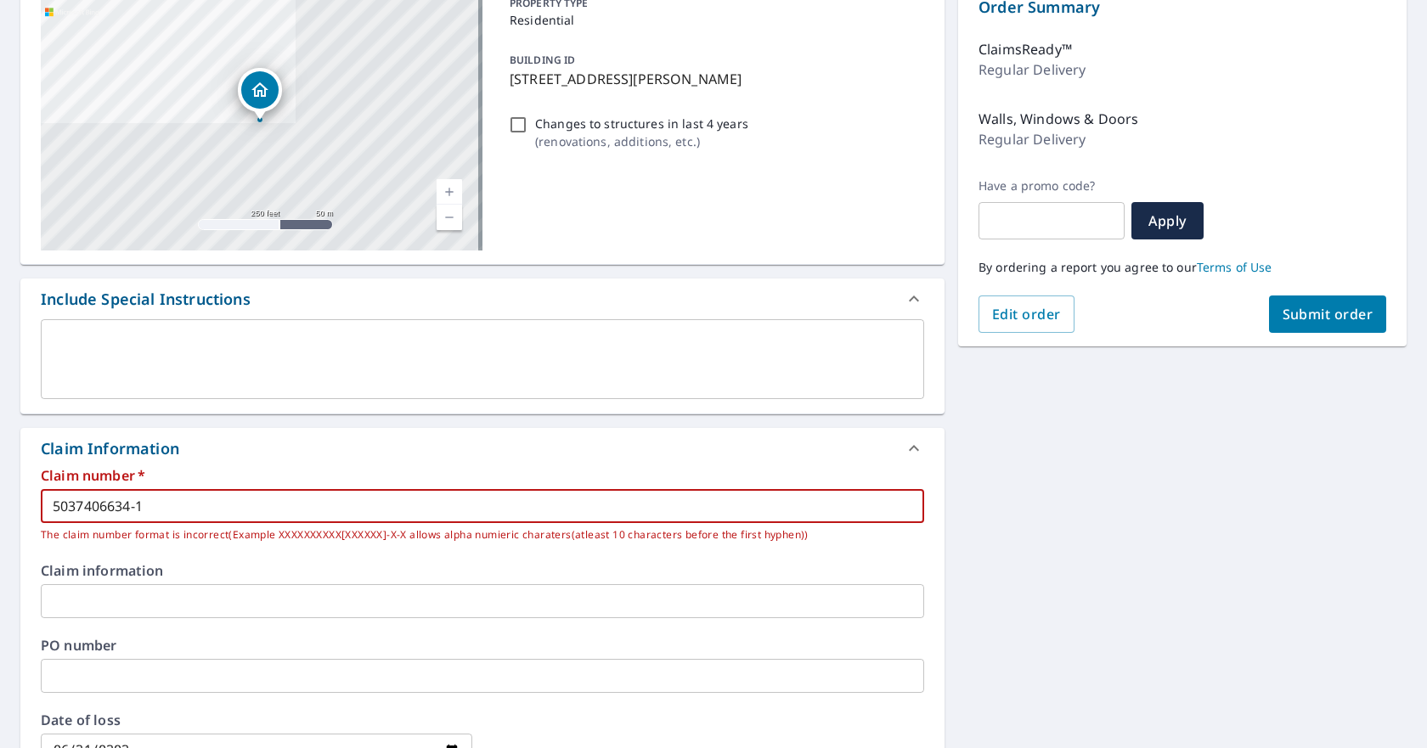
drag, startPoint x: 202, startPoint y: 509, endPoint x: 42, endPoint y: 488, distance: 161.8
click at [42, 488] on div "Claim number   * 5037406634-1 ​ The claim number format is incorrect(Example XX…" at bounding box center [482, 506] width 883 height 75
click at [1115, 627] on div "[STREET_ADDRESS][PERSON_NAME] Aerial Road A standard road map Aerial A detailed…" at bounding box center [713, 539] width 1427 height 1141
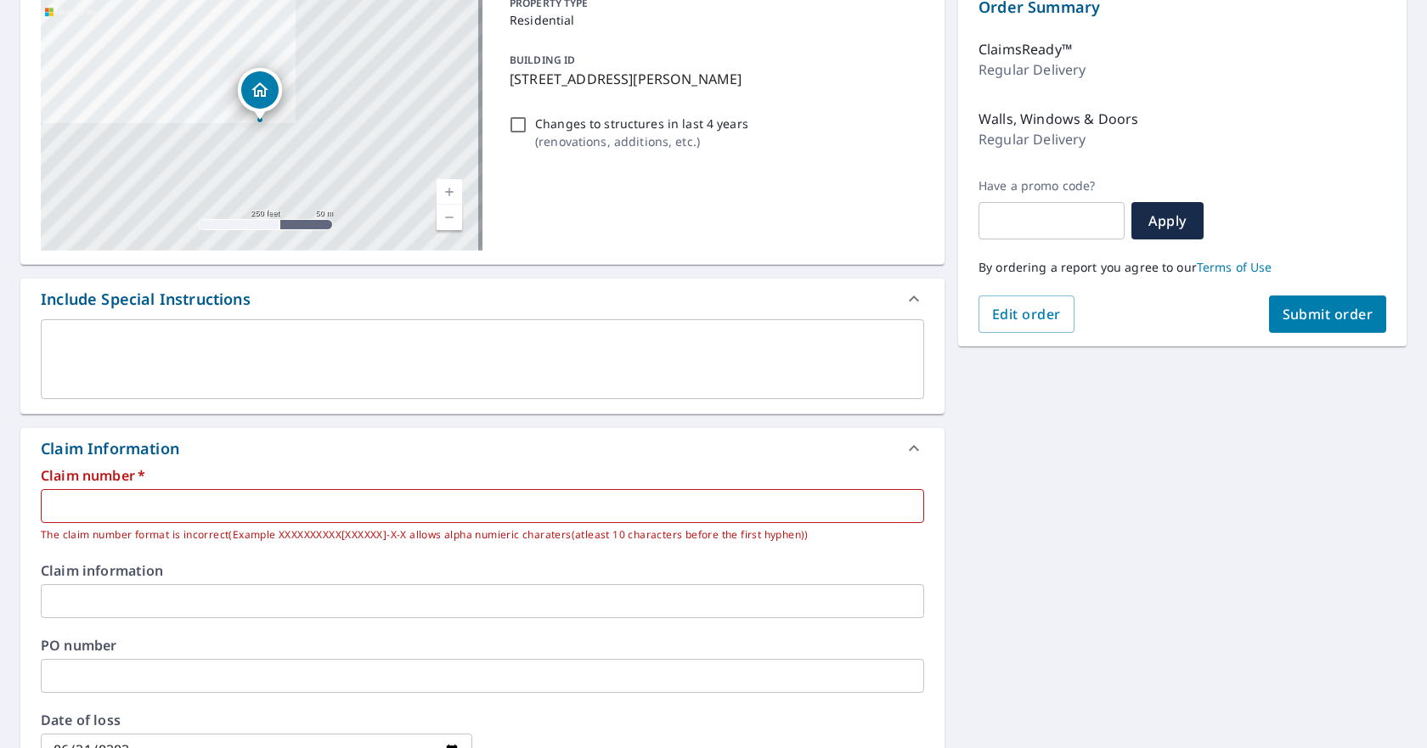
click at [378, 508] on input "text" at bounding box center [482, 506] width 883 height 34
paste input "[DATE]"
drag, startPoint x: 127, startPoint y: 511, endPoint x: 8, endPoint y: 513, distance: 118.1
click at [8, 513] on div "[STREET_ADDRESS][PERSON_NAME] Aerial Road A standard road map Aerial A detailed…" at bounding box center [713, 539] width 1427 height 1141
paste input "5037406634-1"
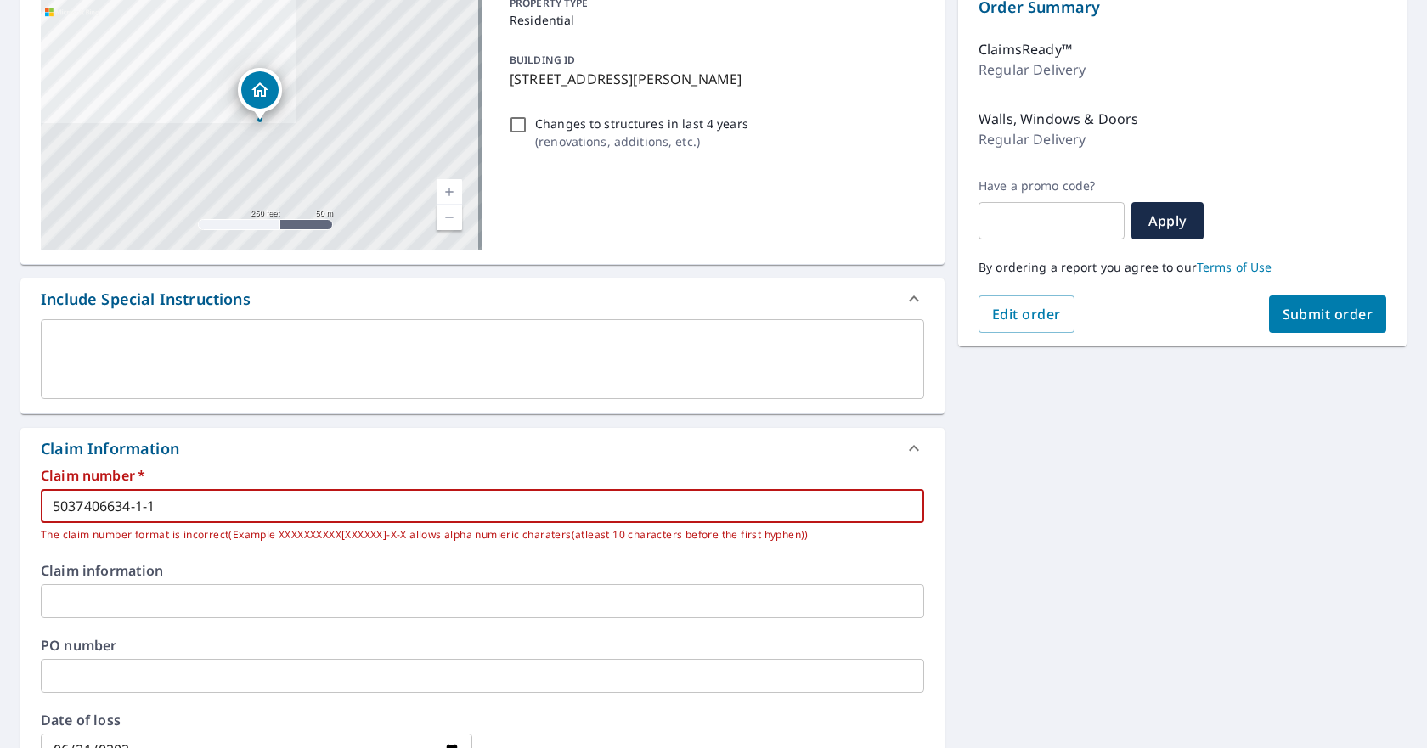
type input "5037406634-1-1"
click at [1336, 322] on span "Submit order" at bounding box center [1328, 314] width 91 height 19
